Goal: Transaction & Acquisition: Purchase product/service

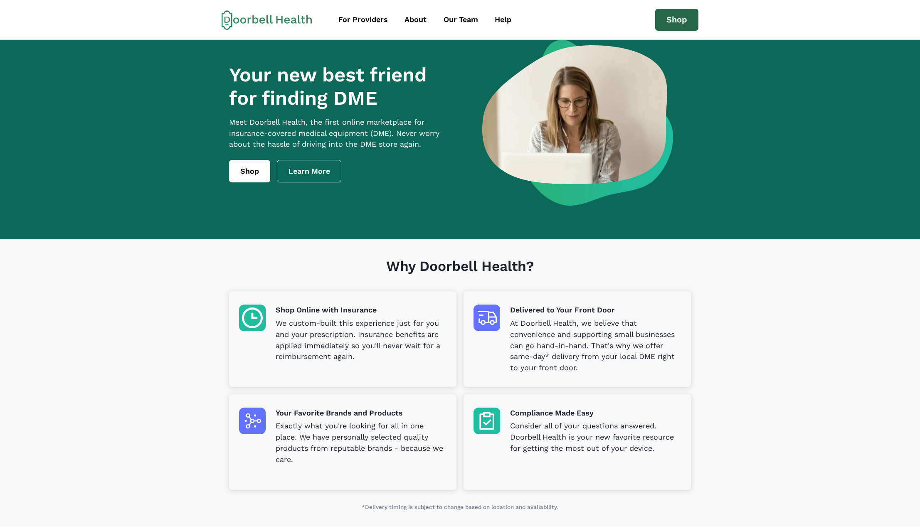
click at [671, 20] on link "Shop" at bounding box center [676, 20] width 43 height 22
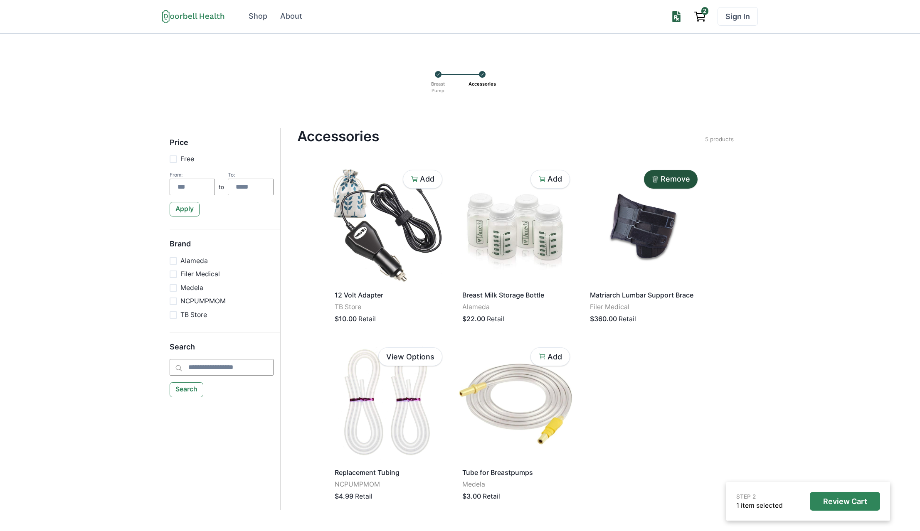
click at [703, 20] on icon "View cart" at bounding box center [699, 16] width 13 height 13
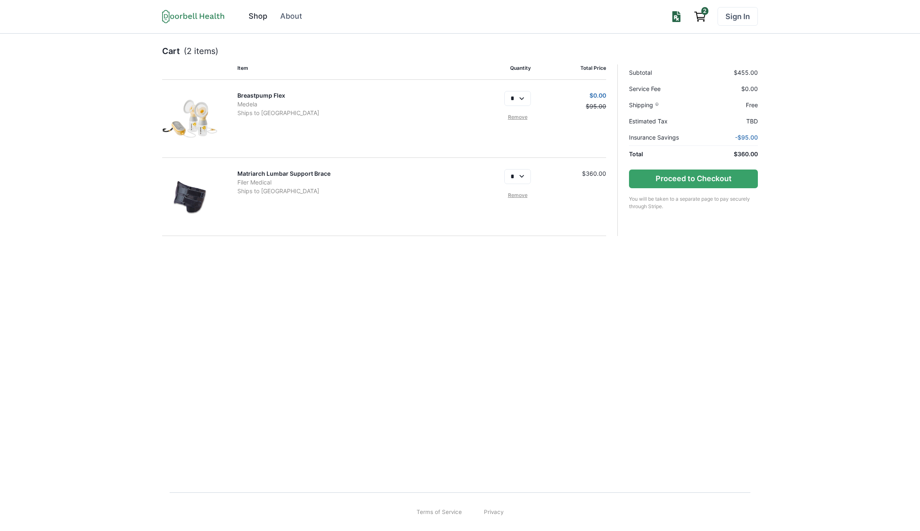
click at [261, 15] on div "Shop" at bounding box center [258, 16] width 19 height 11
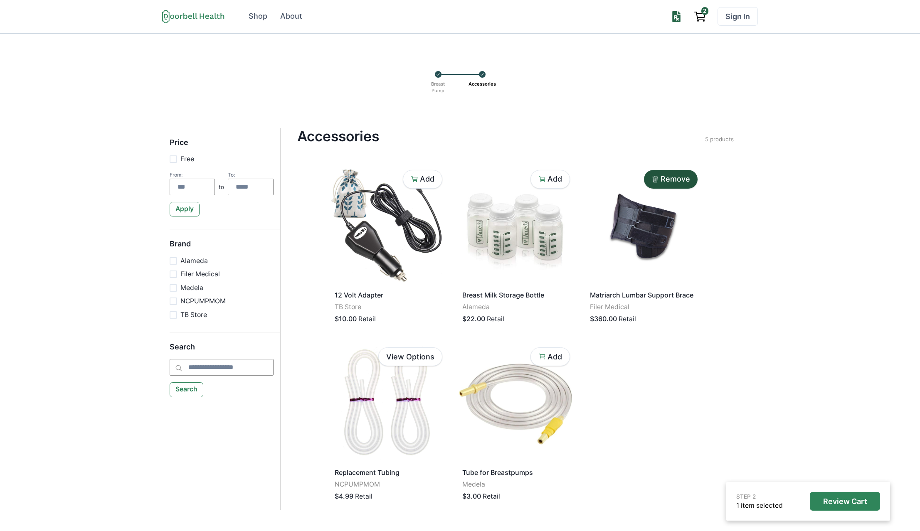
scroll to position [2, 0]
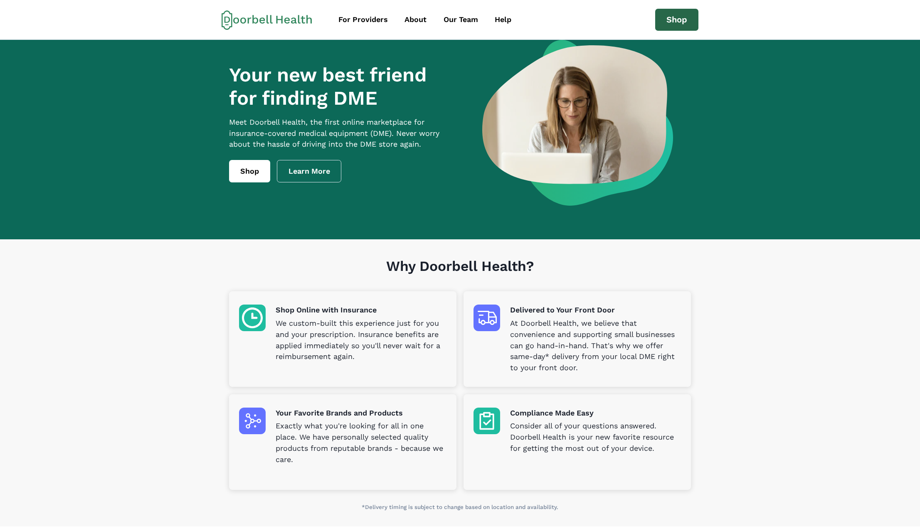
click at [667, 22] on link "Shop" at bounding box center [676, 20] width 43 height 22
